Goal: Navigation & Orientation: Find specific page/section

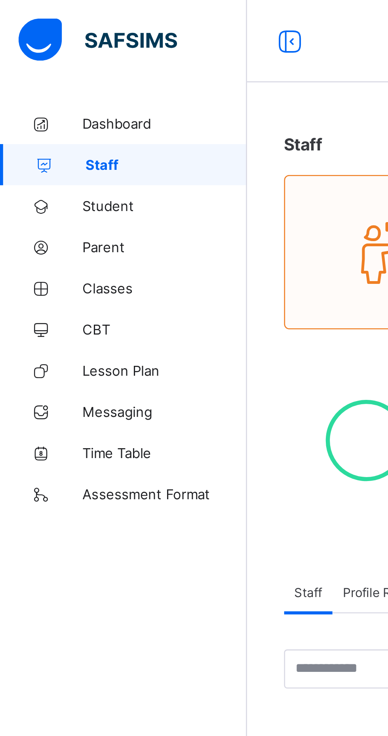
click at [48, 114] on link "Classes" at bounding box center [47, 111] width 95 height 16
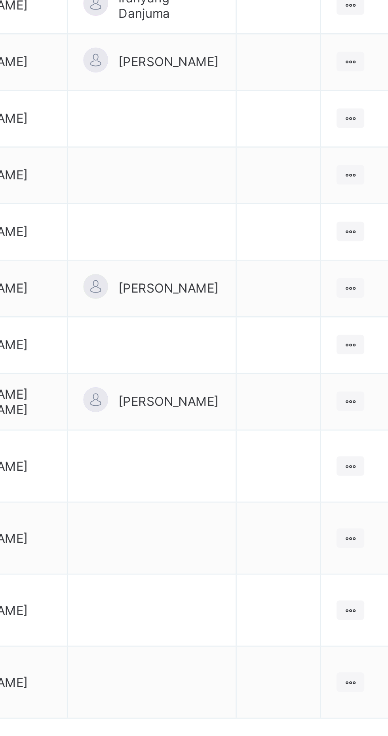
click at [302, 21] on div "×" at bounding box center [298, 14] width 8 height 13
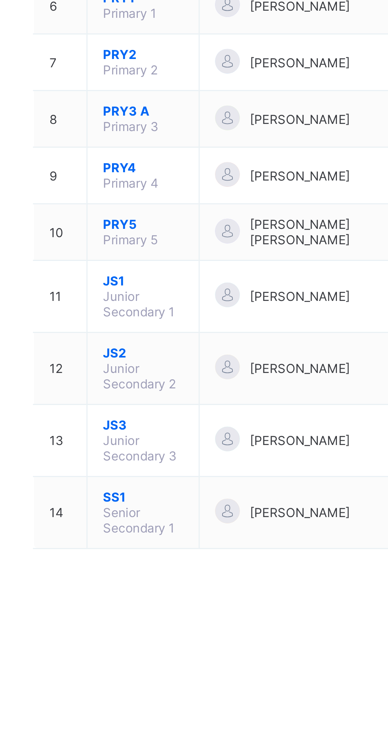
click at [211, 380] on span "[PERSON_NAME]" at bounding box center [212, 377] width 38 height 6
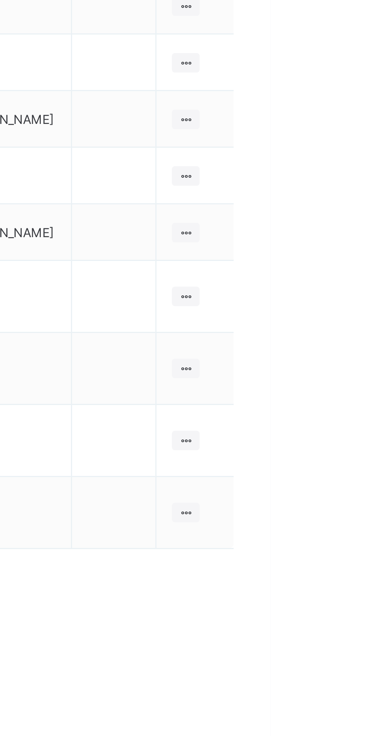
click at [0, 0] on ul "View Class Assign form Teacher" at bounding box center [0, 0] width 0 height 0
click at [0, 0] on div "View Class" at bounding box center [0, 0] width 0 height 0
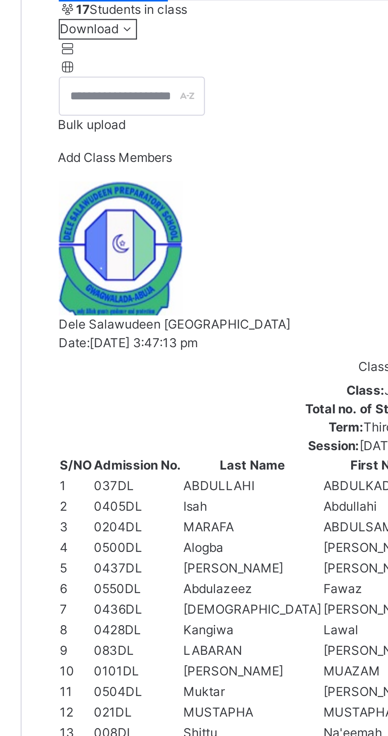
click at [169, 77] on span "Subjects" at bounding box center [164, 73] width 19 height 7
click at [126, 77] on span "Class Members" at bounding box center [130, 73] width 34 height 7
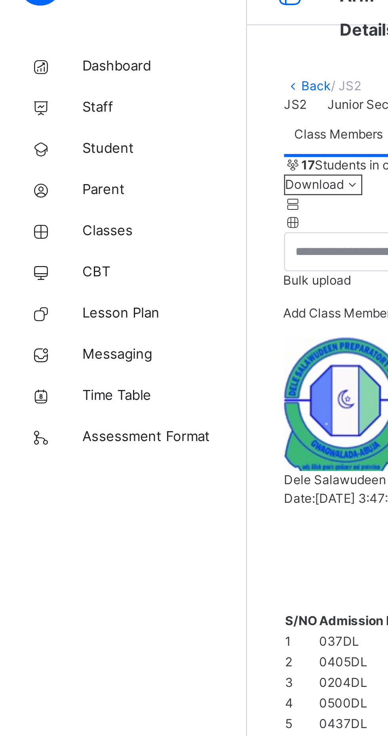
click at [36, 110] on span "Classes" at bounding box center [63, 111] width 63 height 8
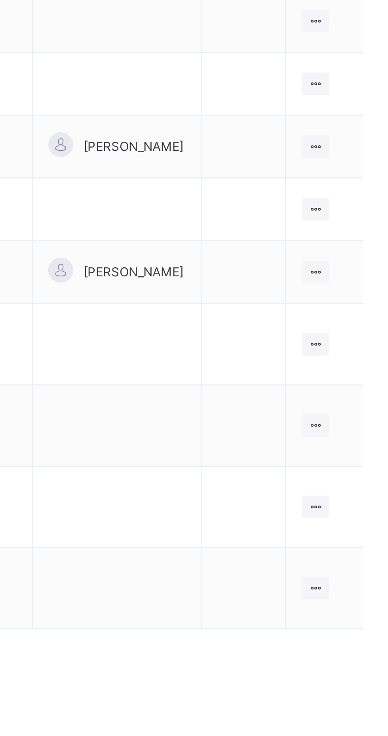
click at [356, 411] on icon at bounding box center [355, 408] width 7 height 6
click at [0, 0] on div "View Class" at bounding box center [0, 0] width 0 height 0
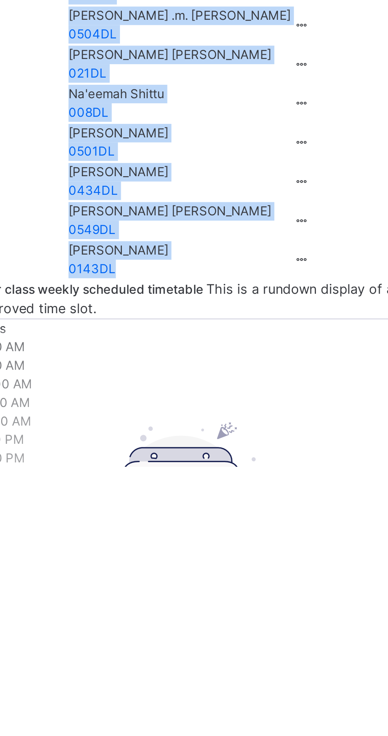
copy tbody "[PERSON_NAME] 037DL View Profile Remove from Class Transfer Student [PERSON_NAM…"
